Goal: Transaction & Acquisition: Book appointment/travel/reservation

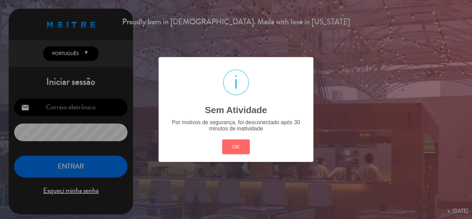
type input "[EMAIL_ADDRESS][DOMAIN_NAME]"
click at [76, 162] on div "? ! i Sem Atividade × Por motivos de segurança, foi desconectado após 30 minuto…" at bounding box center [236, 109] width 472 height 219
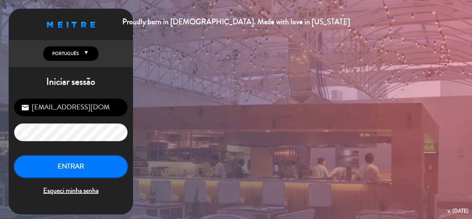
click at [76, 162] on button "ENTRAR" at bounding box center [70, 166] width 113 height 22
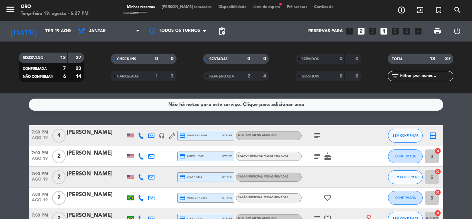
click at [257, 9] on span "Lista de espera fiber_manual_record" at bounding box center [267, 7] width 34 height 4
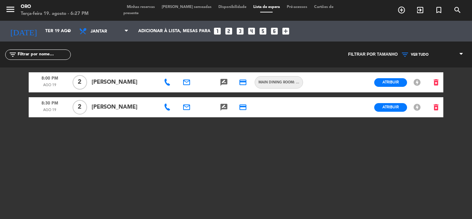
click at [166, 108] on icon at bounding box center [167, 107] width 7 height 7
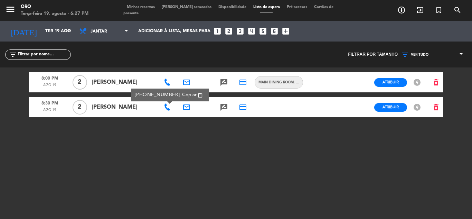
click at [174, 87] on div at bounding box center [168, 82] width 19 height 20
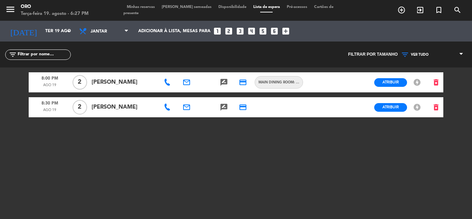
click at [168, 86] on div at bounding box center [168, 82] width 19 height 20
click at [168, 84] on icon at bounding box center [167, 82] width 7 height 7
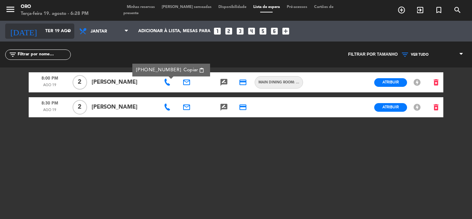
click at [64, 30] on icon "arrow_drop_down" at bounding box center [68, 31] width 8 height 8
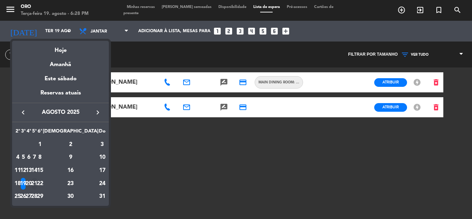
click at [37, 182] on div "21" at bounding box center [34, 184] width 5 height 12
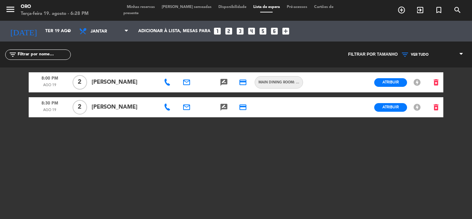
type input "Qui 21 ago"
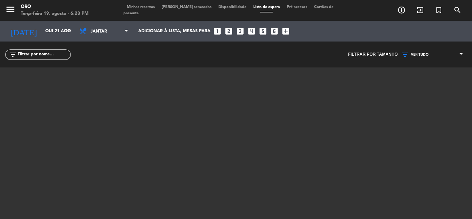
click at [138, 9] on span "Minhas reservas" at bounding box center [140, 7] width 35 height 4
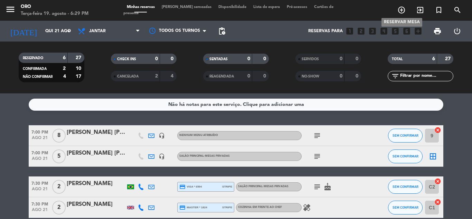
click at [401, 10] on icon "add_circle_outline" at bounding box center [401, 10] width 8 height 8
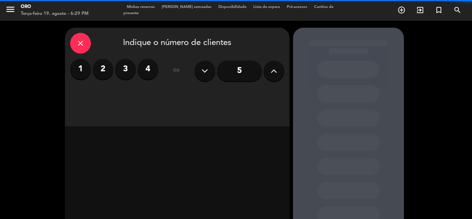
click at [143, 69] on label "4" at bounding box center [148, 69] width 21 height 21
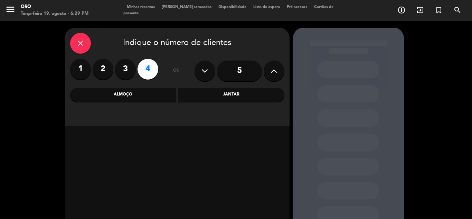
click at [219, 95] on div "Jantar" at bounding box center [231, 95] width 106 height 14
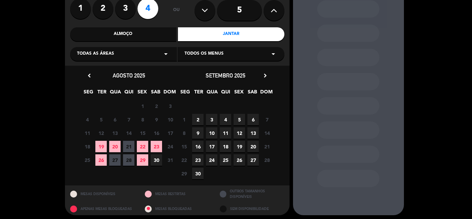
scroll to position [63, 0]
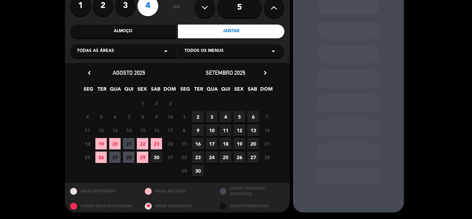
click at [129, 143] on span "21" at bounding box center [128, 143] width 11 height 11
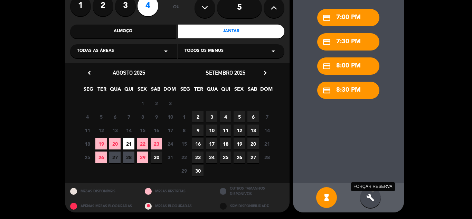
click at [369, 196] on icon "build" at bounding box center [370, 197] width 8 height 8
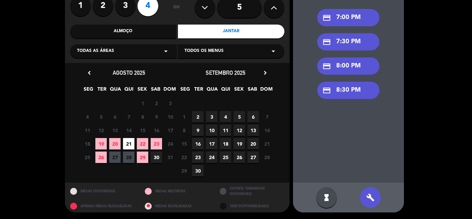
click at [352, 67] on div "credit_card 8:00 PM" at bounding box center [348, 65] width 62 height 17
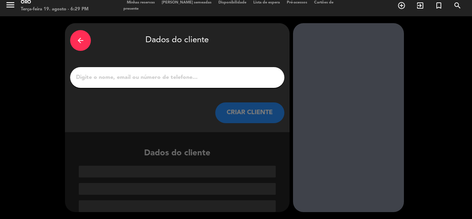
click at [208, 76] on input "1" at bounding box center [177, 78] width 204 height 10
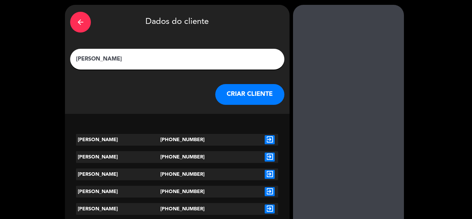
scroll to position [35, 0]
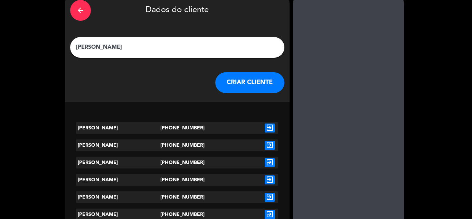
type input "[PERSON_NAME]"
click at [272, 126] on icon "exit_to_app" at bounding box center [270, 127] width 10 height 9
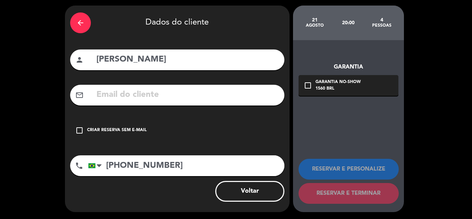
click at [102, 129] on div "Criar reserva sem e-mail" at bounding box center [116, 130] width 59 height 7
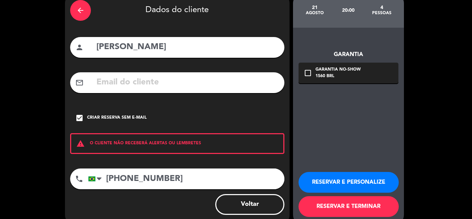
scroll to position [48, 0]
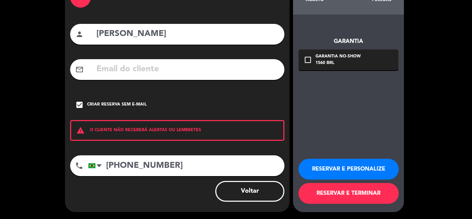
click at [352, 196] on button "RESERVAR E TERMINAR" at bounding box center [349, 193] width 100 height 21
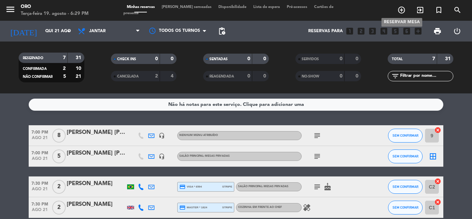
click at [402, 8] on icon "add_circle_outline" at bounding box center [401, 10] width 8 height 8
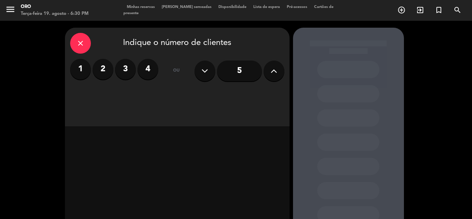
click at [147, 67] on label "4" at bounding box center [148, 69] width 21 height 21
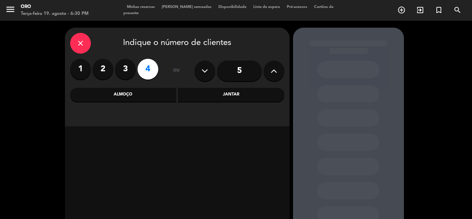
click at [236, 94] on div "Jantar" at bounding box center [231, 95] width 106 height 14
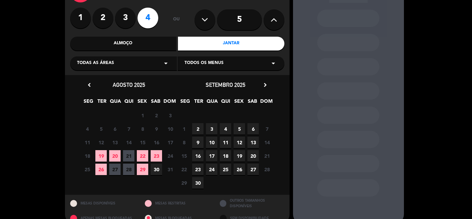
scroll to position [63, 0]
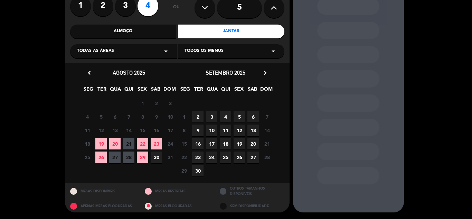
click at [126, 144] on span "21" at bounding box center [128, 143] width 11 height 11
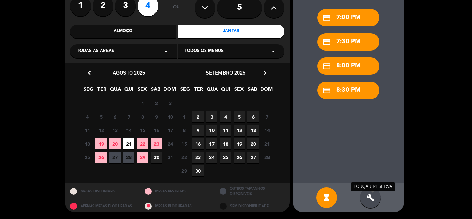
click at [374, 198] on icon "build" at bounding box center [370, 197] width 8 height 8
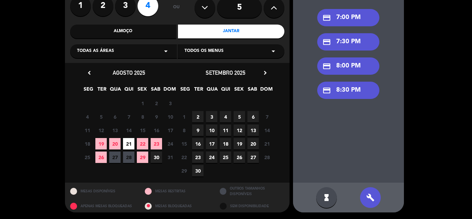
click at [347, 22] on div "credit_card 7:00 PM" at bounding box center [348, 17] width 62 height 17
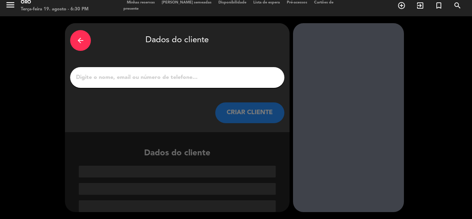
scroll to position [4, 0]
click at [174, 73] on input "1" at bounding box center [177, 78] width 204 height 10
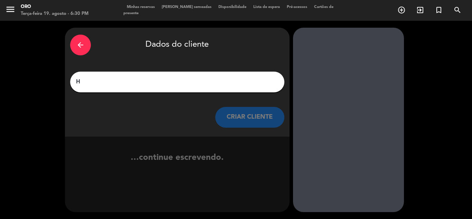
scroll to position [0, 0]
type input "H"
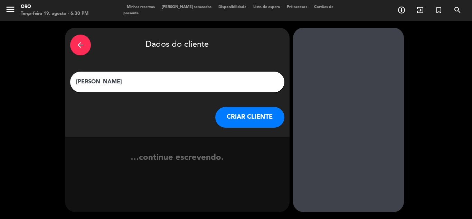
type input "[PERSON_NAME]"
click at [240, 121] on button "CRIAR CLIENTE" at bounding box center [249, 117] width 69 height 21
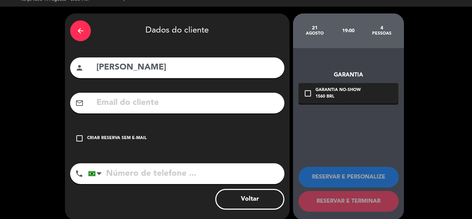
scroll to position [22, 0]
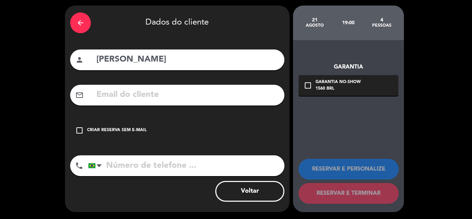
click at [147, 168] on input "tel" at bounding box center [186, 165] width 196 height 21
type input "21992925942"
click at [114, 129] on div "Criar reserva sem e-mail" at bounding box center [116, 130] width 59 height 7
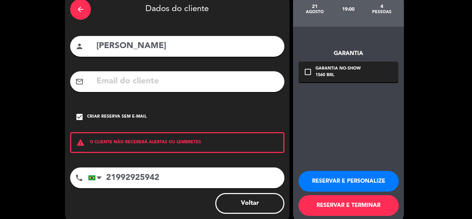
scroll to position [48, 0]
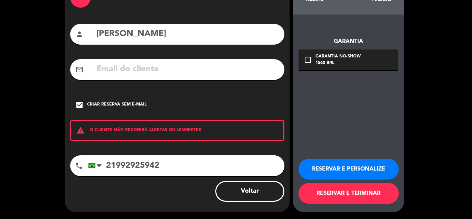
click at [341, 195] on button "RESERVAR E TERMINAR" at bounding box center [349, 193] width 100 height 21
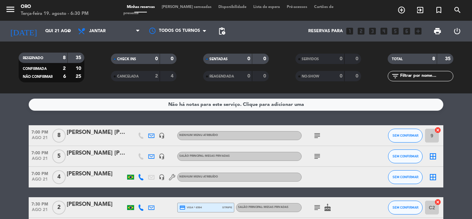
click at [97, 153] on div "[PERSON_NAME] [PERSON_NAME] [PERSON_NAME] Loreal" at bounding box center [96, 153] width 59 height 9
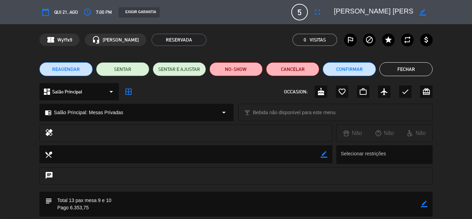
click at [421, 12] on icon "border_color" at bounding box center [422, 12] width 7 height 7
drag, startPoint x: 336, startPoint y: 11, endPoint x: 405, endPoint y: 16, distance: 69.3
click at [405, 16] on textarea at bounding box center [373, 12] width 79 height 12
click at [410, 14] on textarea at bounding box center [373, 12] width 79 height 12
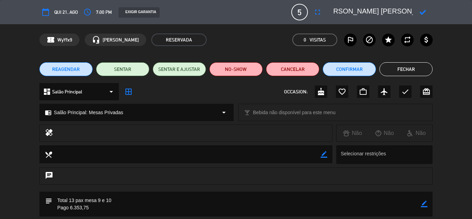
scroll to position [0, 13]
drag, startPoint x: 412, startPoint y: 11, endPoint x: 378, endPoint y: 11, distance: 33.9
click at [378, 11] on textarea at bounding box center [373, 12] width 79 height 12
click at [412, 11] on textarea at bounding box center [373, 12] width 79 height 12
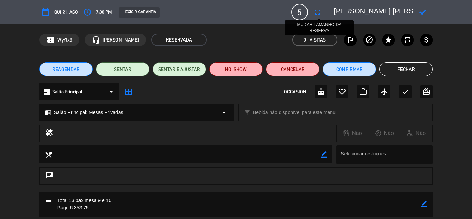
drag, startPoint x: 412, startPoint y: 11, endPoint x: 312, endPoint y: 12, distance: 100.2
click at [312, 12] on div "calendar_today Qui 21, ago access_time 7:00 PM EXIGIR GARANTIA 5 [PERSON_NAME] …" at bounding box center [235, 12] width 393 height 17
click at [408, 66] on button "Fechar" at bounding box center [405, 69] width 53 height 14
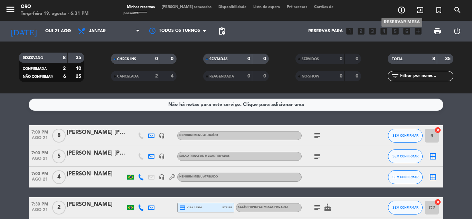
click at [401, 11] on icon "add_circle_outline" at bounding box center [401, 10] width 8 height 8
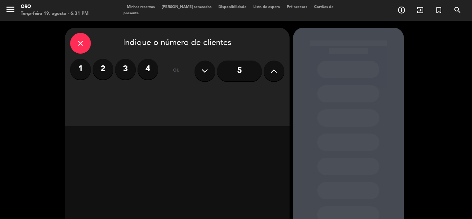
click at [107, 69] on label "2" at bounding box center [103, 69] width 21 height 21
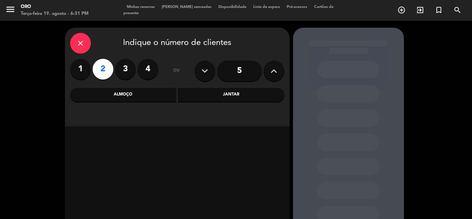
click at [233, 95] on div "Jantar" at bounding box center [231, 95] width 106 height 14
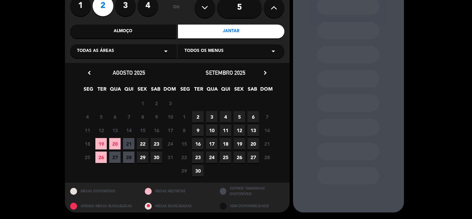
click at [129, 143] on span "21" at bounding box center [128, 143] width 11 height 11
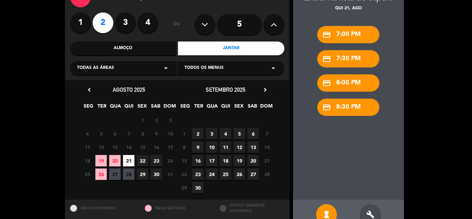
scroll to position [63, 0]
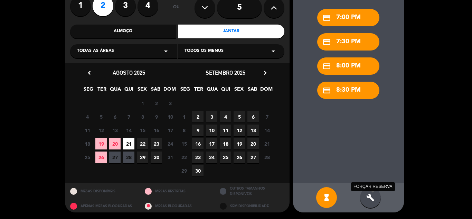
click at [368, 194] on icon "build" at bounding box center [370, 197] width 8 height 8
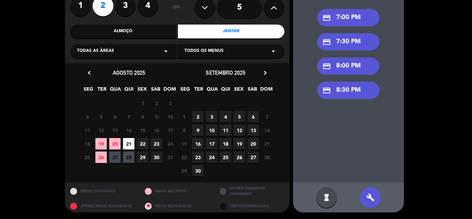
click at [341, 13] on div "credit_card 7:00 PM" at bounding box center [348, 17] width 62 height 17
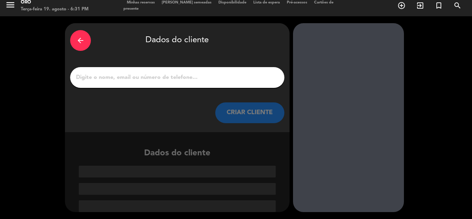
scroll to position [4, 0]
click at [117, 80] on input "1" at bounding box center [177, 78] width 204 height 10
paste input "[PERSON_NAME] [PERSON_NAME] [PERSON_NAME] Loreal"
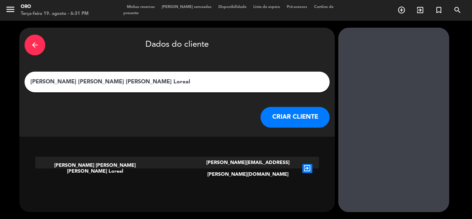
type input "[PERSON_NAME] [PERSON_NAME] [PERSON_NAME] Loreal"
click at [261, 117] on button "CRIAR CLIENTE" at bounding box center [295, 117] width 69 height 21
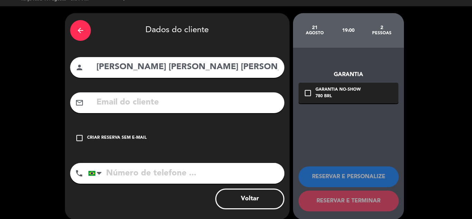
scroll to position [22, 0]
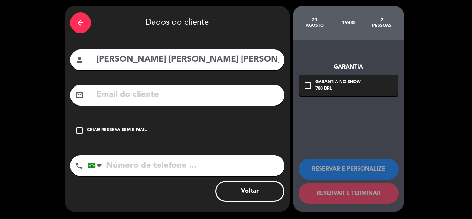
click at [130, 129] on div "Criar reserva sem e-mail" at bounding box center [116, 130] width 59 height 7
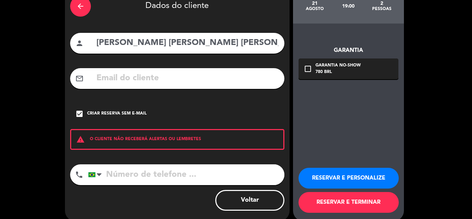
scroll to position [48, 0]
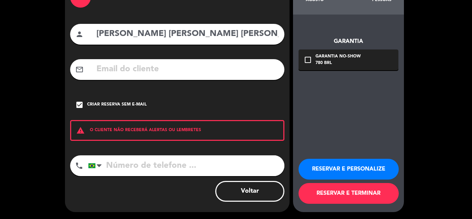
click at [333, 192] on button "RESERVAR E TERMINAR" at bounding box center [349, 193] width 100 height 21
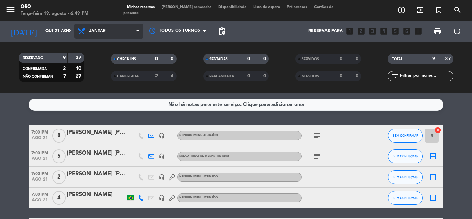
click at [109, 27] on span "Jantar" at bounding box center [108, 30] width 69 height 15
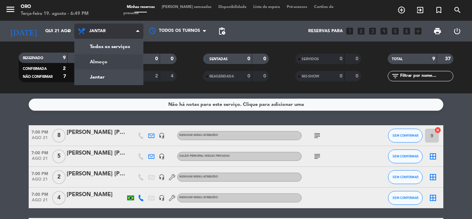
click at [109, 62] on div "menu Oro Terça-feira 19. agosto - 6:49 PM Minhas reservas Mesas semeadas Dispon…" at bounding box center [236, 46] width 472 height 93
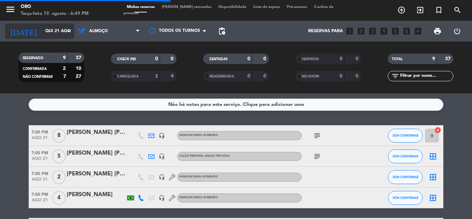
click at [67, 31] on icon "arrow_drop_down" at bounding box center [68, 31] width 8 height 8
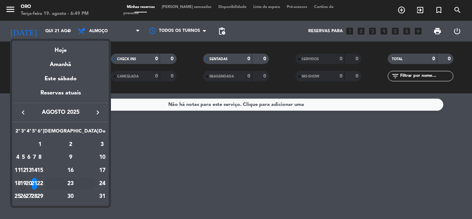
click at [88, 181] on div "23" at bounding box center [71, 184] width 50 height 12
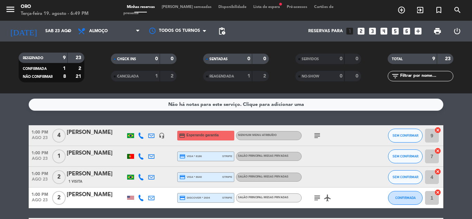
click at [319, 135] on icon "subject" at bounding box center [317, 135] width 8 height 8
click at [332, 136] on div "subject 1 criança 8 anos" at bounding box center [333, 135] width 62 height 20
click at [42, 30] on input "Sáb 23 ago" at bounding box center [71, 31] width 58 height 12
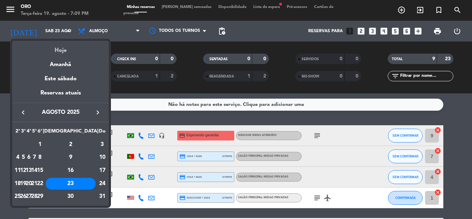
click at [55, 49] on div "Hoje" at bounding box center [60, 48] width 97 height 14
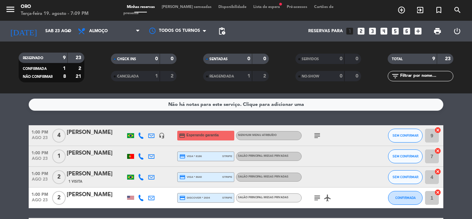
type input "Ter 19 ago"
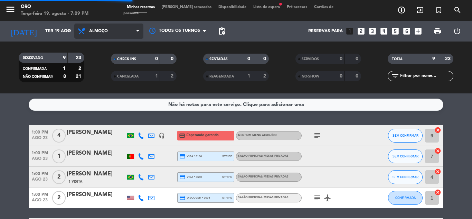
click at [85, 29] on icon at bounding box center [82, 31] width 10 height 8
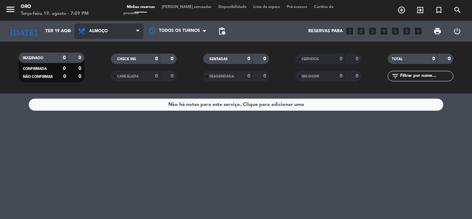
click at [101, 34] on span "Almoço" at bounding box center [108, 30] width 69 height 15
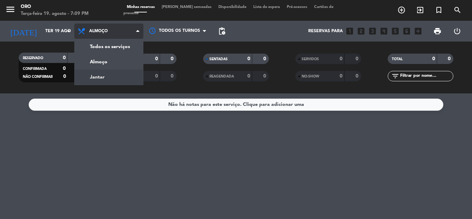
click at [98, 74] on div "menu Oro Terça-feira 19. agosto - 7:09 PM Minhas reservas Mesas semeadas Dispon…" at bounding box center [236, 46] width 472 height 93
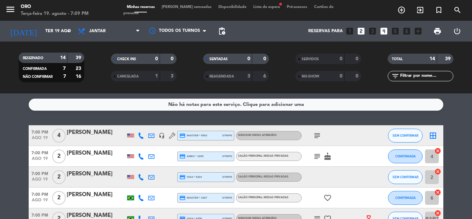
click at [310, 137] on div "subject" at bounding box center [333, 135] width 62 height 20
click at [313, 135] on span "subject" at bounding box center [317, 135] width 10 height 8
click at [317, 136] on icon "subject" at bounding box center [317, 135] width 8 height 8
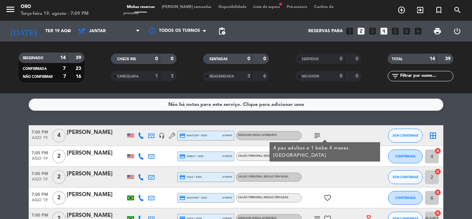
click at [317, 155] on icon "subject" at bounding box center [317, 156] width 8 height 8
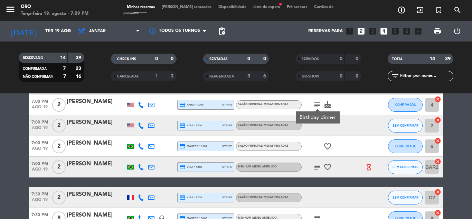
scroll to position [104, 0]
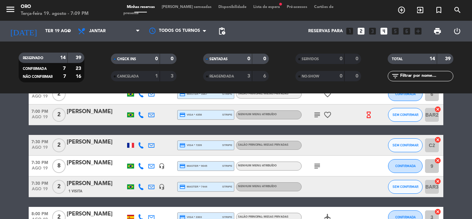
click at [320, 115] on icon "subject" at bounding box center [317, 115] width 8 height 8
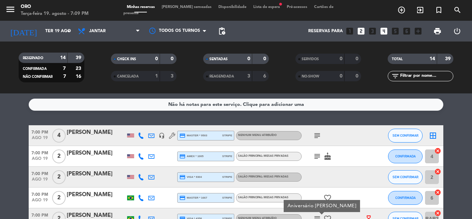
click at [335, 136] on div "subject" at bounding box center [333, 135] width 62 height 20
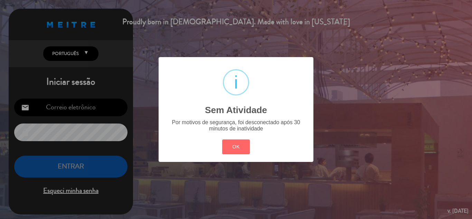
type input "[EMAIL_ADDRESS][DOMAIN_NAME]"
